Goal: Task Accomplishment & Management: Use online tool/utility

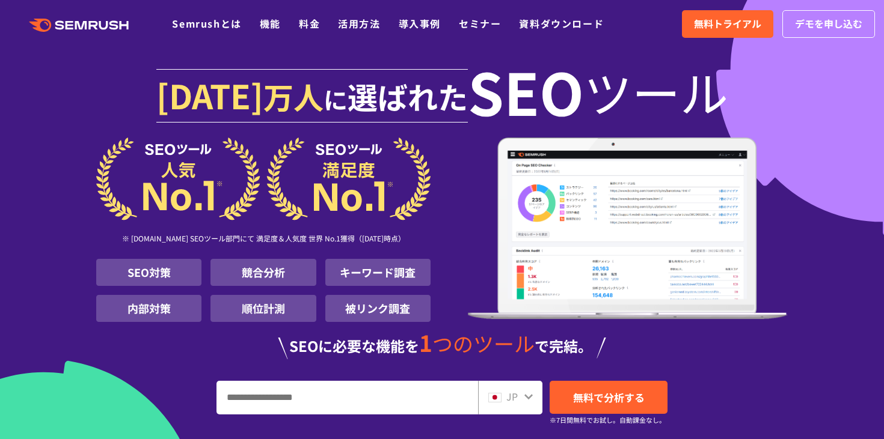
click at [290, 382] on input "URL、キーワードを入力してください" at bounding box center [347, 398] width 260 height 32
paste input "**********"
type input "**********"
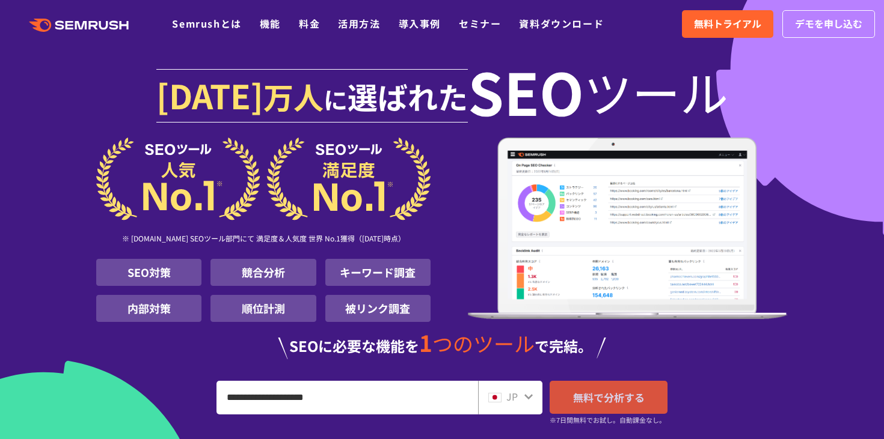
click at [638, 407] on link "無料で分析する" at bounding box center [608, 397] width 118 height 33
